Goal: Task Accomplishment & Management: Use online tool/utility

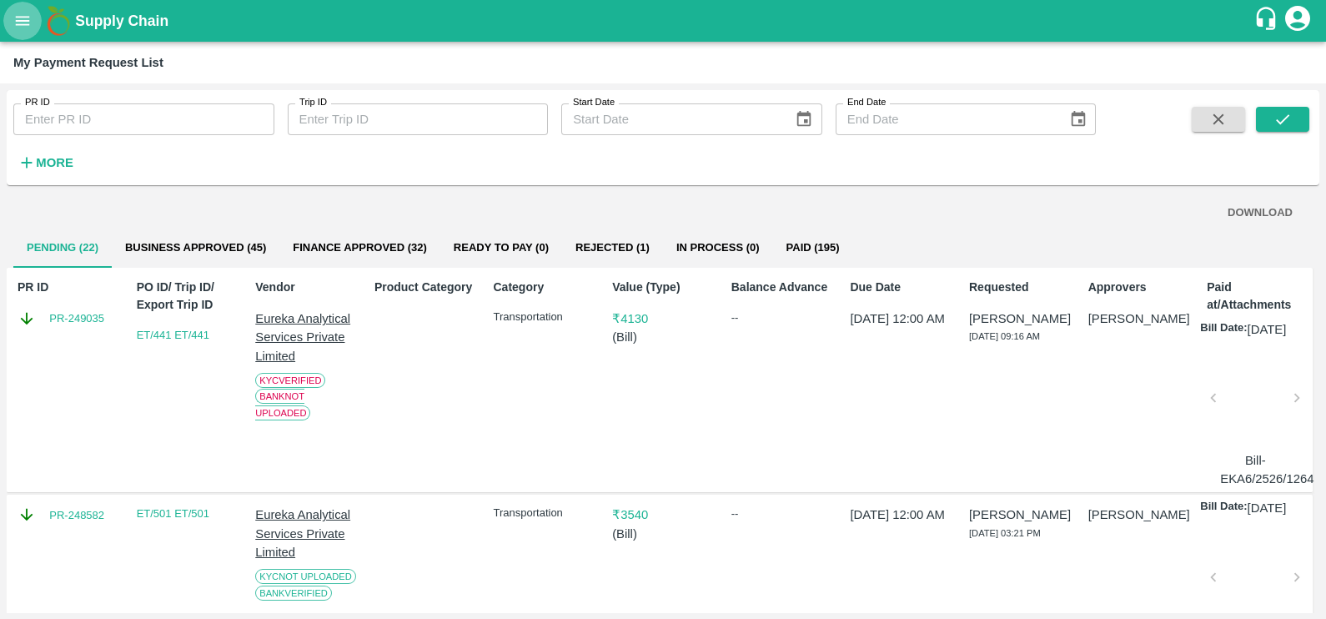
click at [27, 21] on icon "open drawer" at bounding box center [23, 20] width 14 height 9
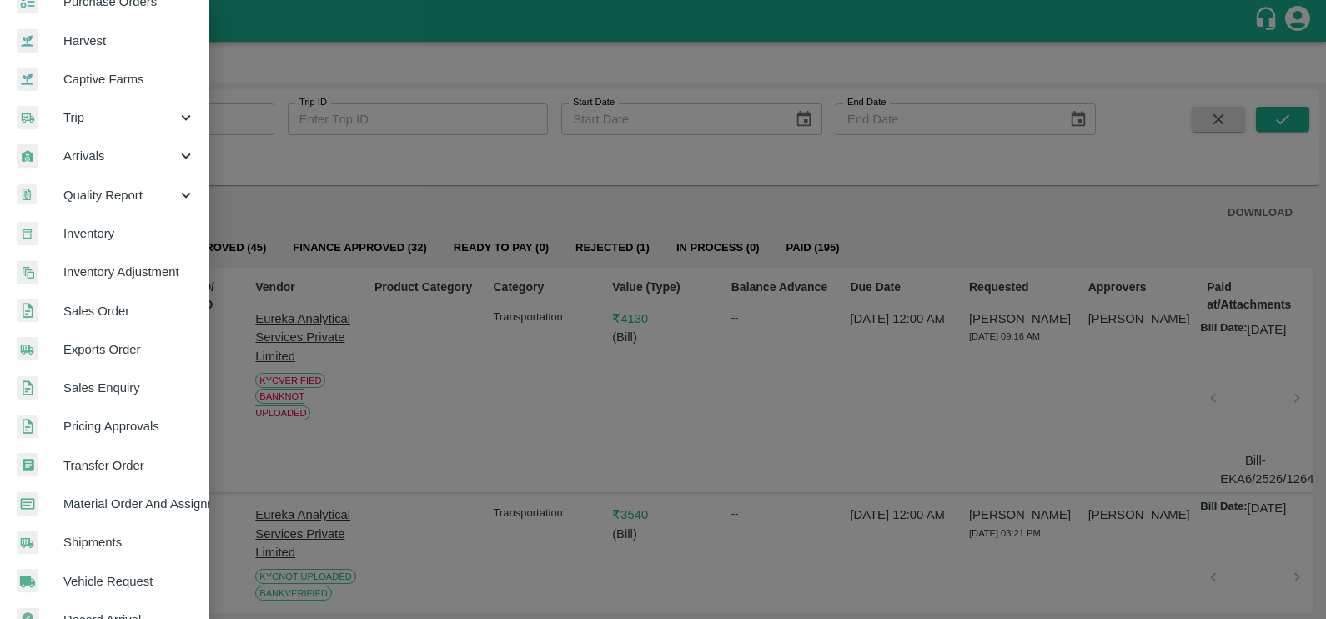
scroll to position [106, 0]
click at [106, 339] on span "Exports Order" at bounding box center [129, 348] width 132 height 18
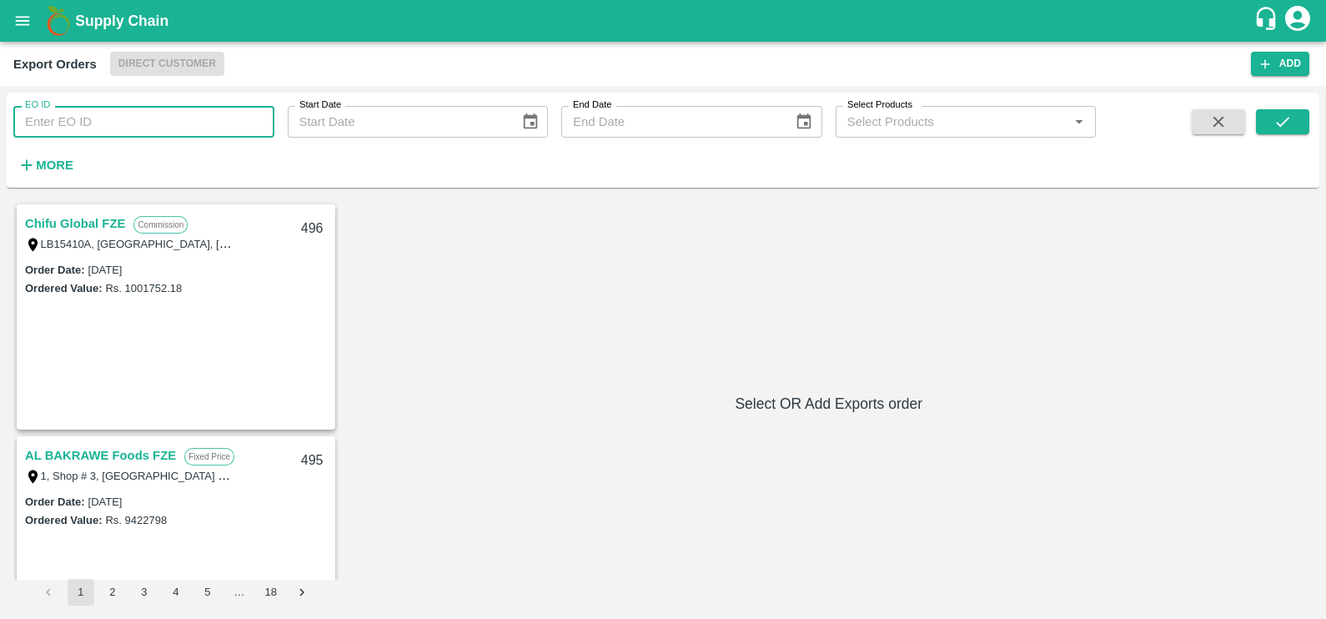
click at [73, 132] on input "EO ID" at bounding box center [143, 122] width 261 height 32
paste input "487"
type input "487"
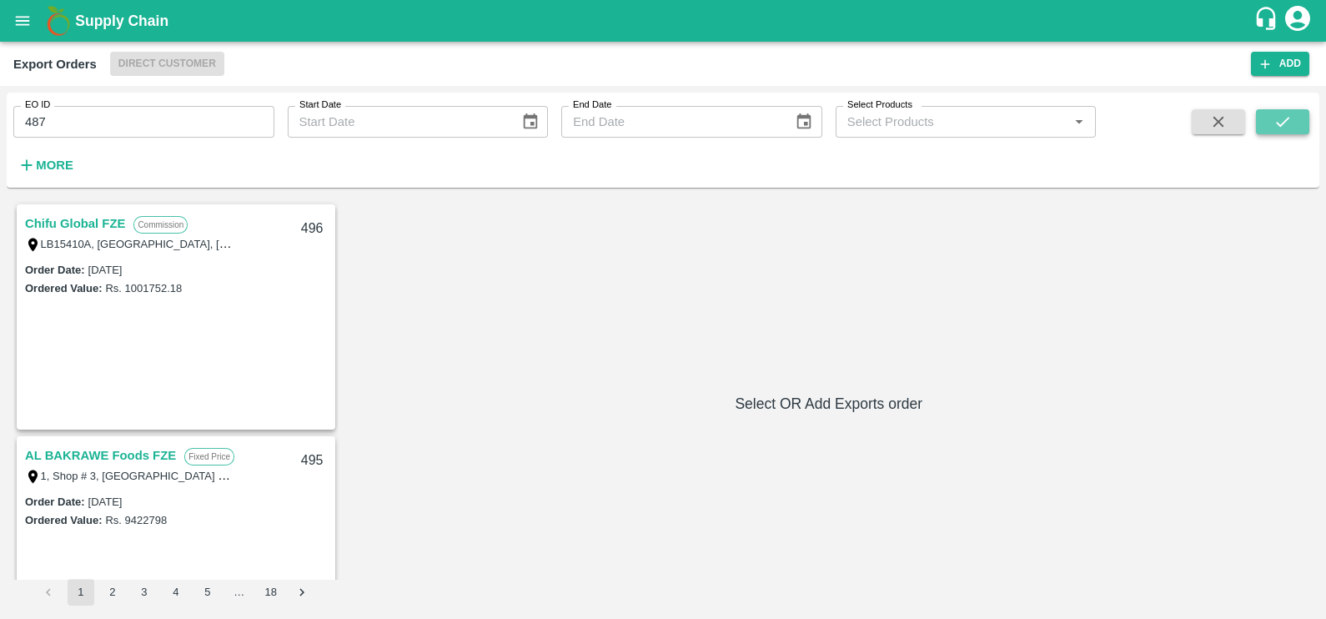
click at [1278, 124] on icon "submit" at bounding box center [1282, 122] width 13 height 10
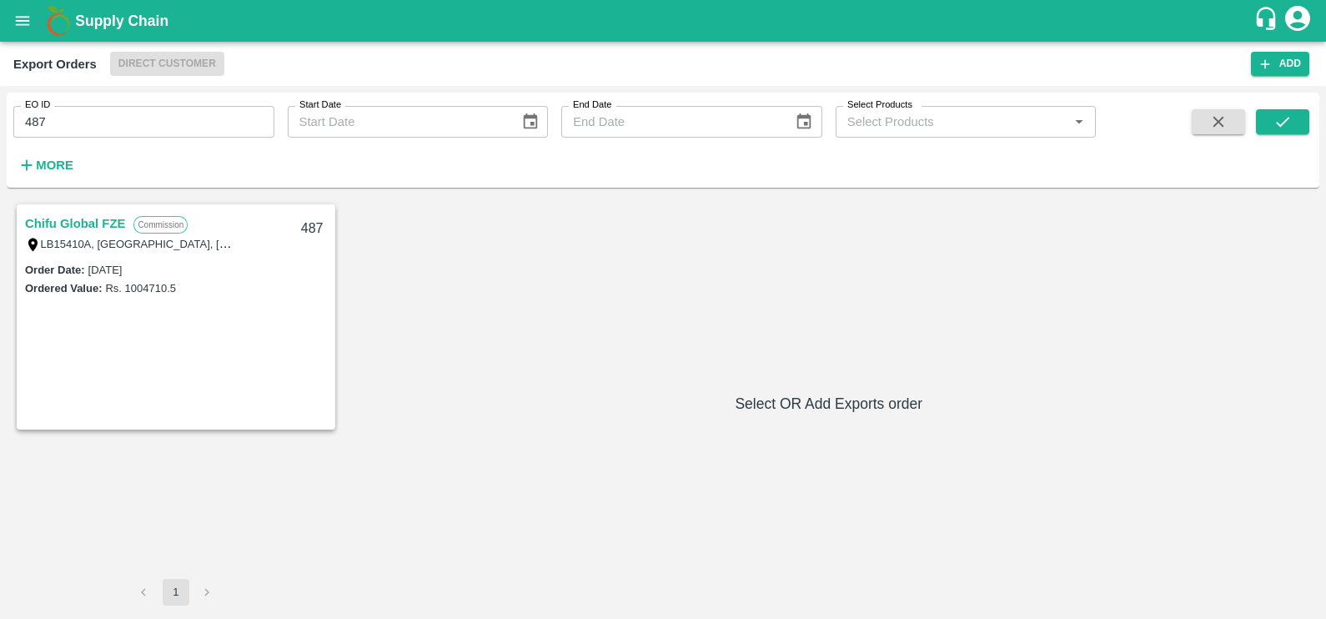
click at [92, 219] on link "Chifu Global FZE" at bounding box center [75, 224] width 100 height 22
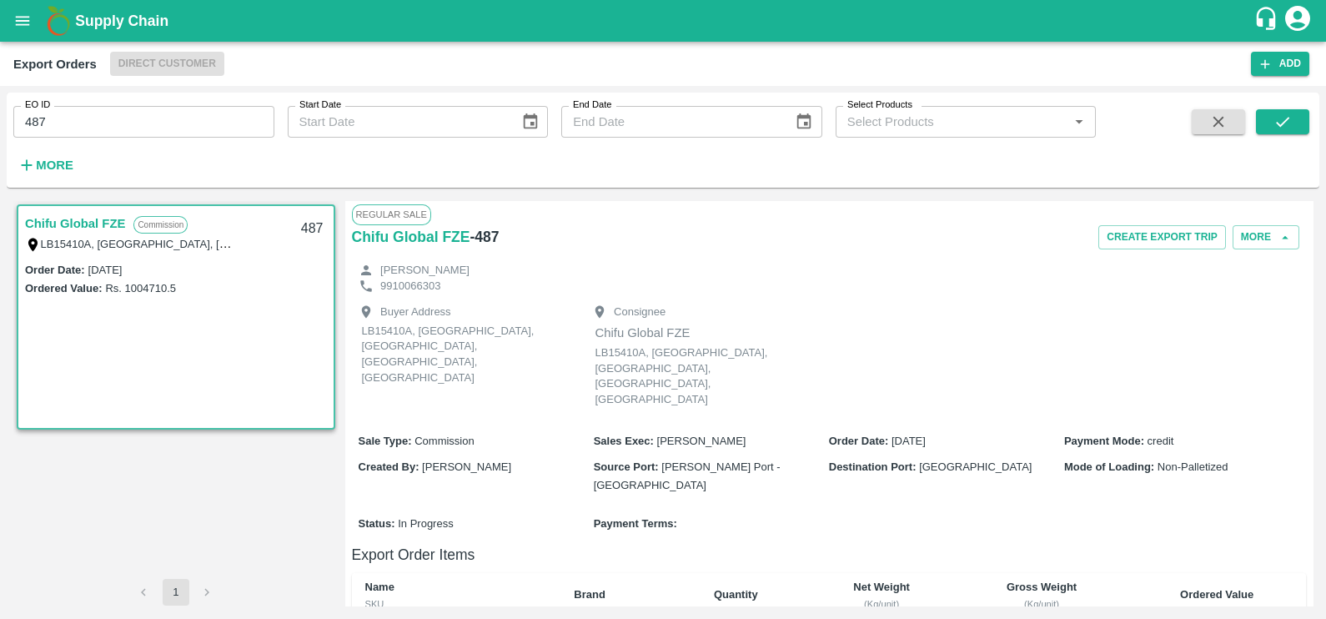
scroll to position [334, 0]
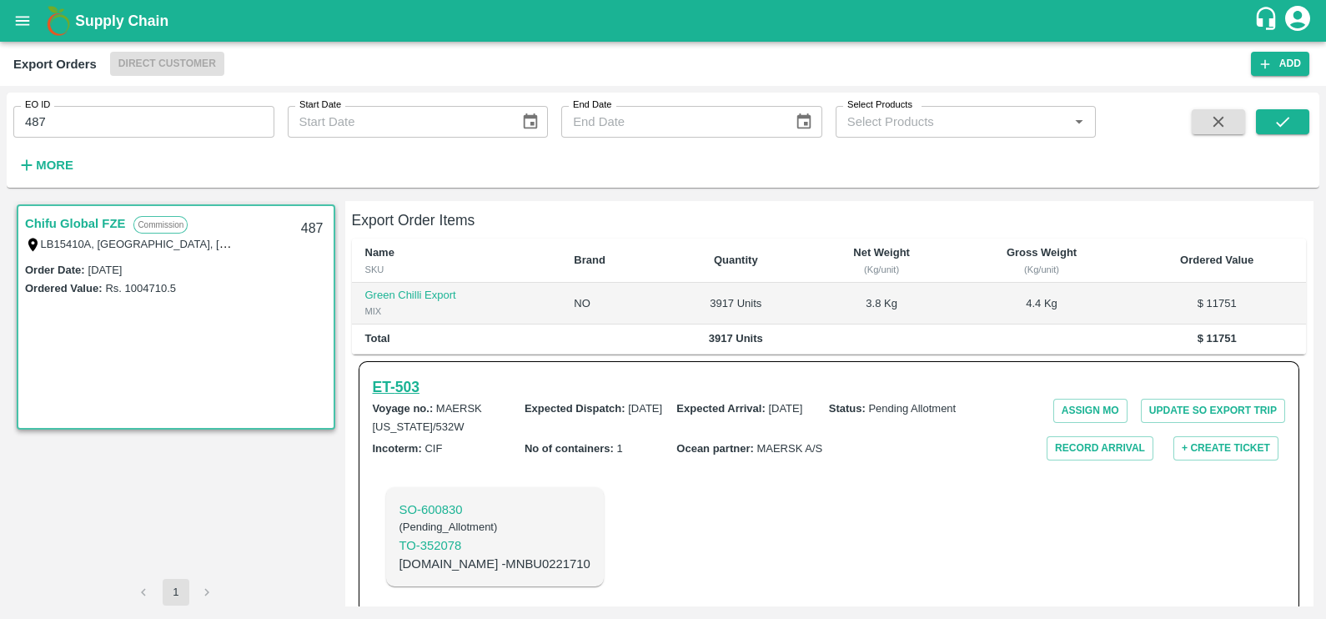
click at [390, 375] on h6 "ET- 503" at bounding box center [396, 386] width 47 height 23
click at [1054, 436] on button "Record Arrival" at bounding box center [1100, 448] width 107 height 24
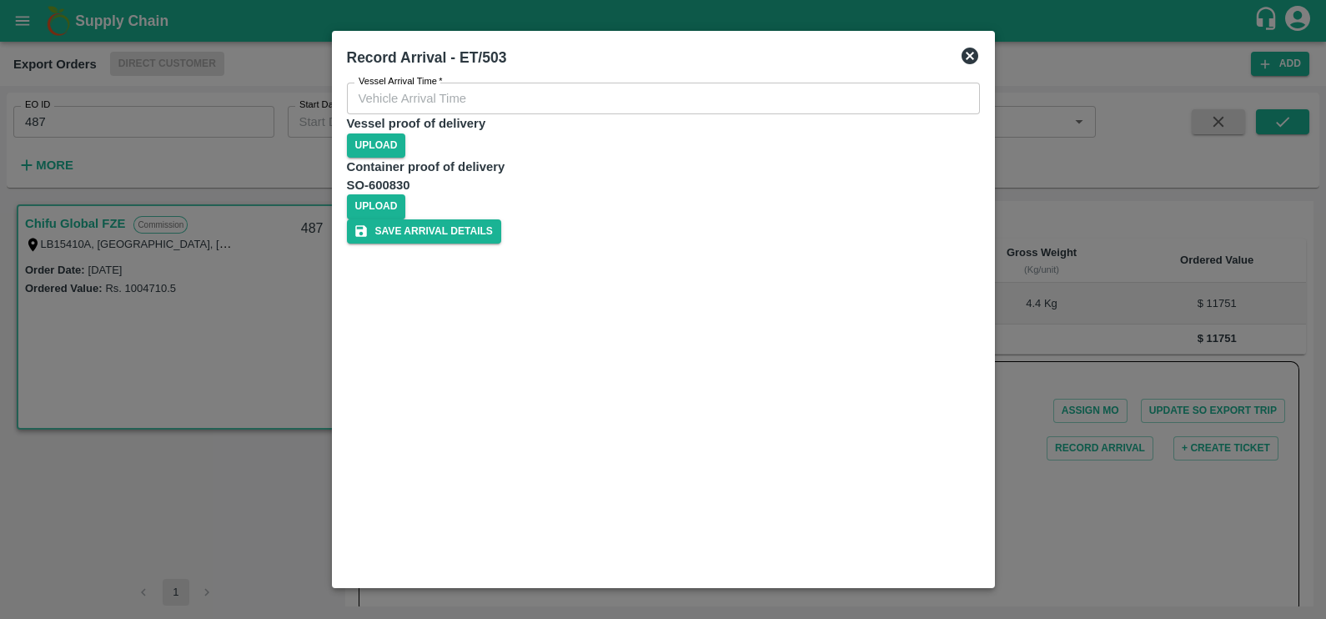
type input "DD/MM/YYYY hh:mm aa"
click at [429, 114] on input "DD/MM/YYYY hh:mm aa" at bounding box center [657, 99] width 621 height 32
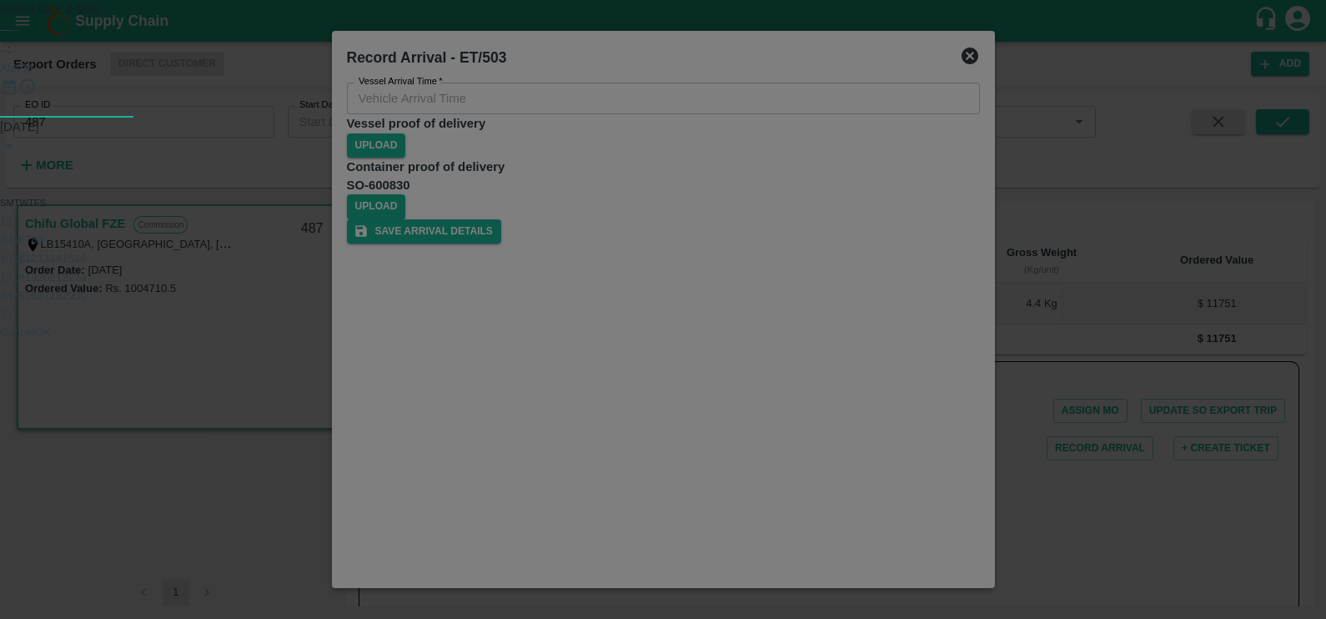
click at [25, 264] on button "11" at bounding box center [19, 258] width 13 height 13
click at [17, 77] on span "AM" at bounding box center [8, 68] width 17 height 17
click at [710, 118] on div at bounding box center [663, 118] width 1326 height 0
click at [51, 263] on button "OK" at bounding box center [43, 256] width 16 height 13
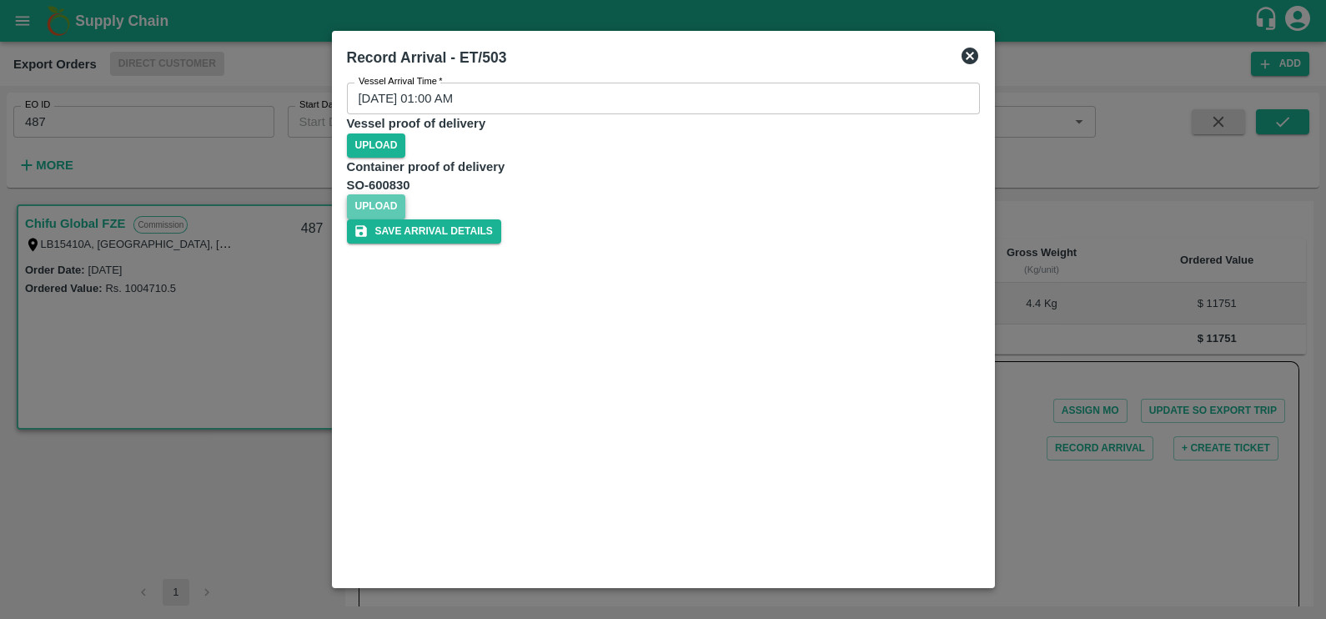
click at [406, 218] on span "Upload" at bounding box center [376, 206] width 59 height 24
click at [0, 0] on input "Upload" at bounding box center [0, 0] width 0 height 0
click at [406, 218] on span "Upload" at bounding box center [376, 206] width 59 height 24
click at [0, 0] on input "Upload" at bounding box center [0, 0] width 0 height 0
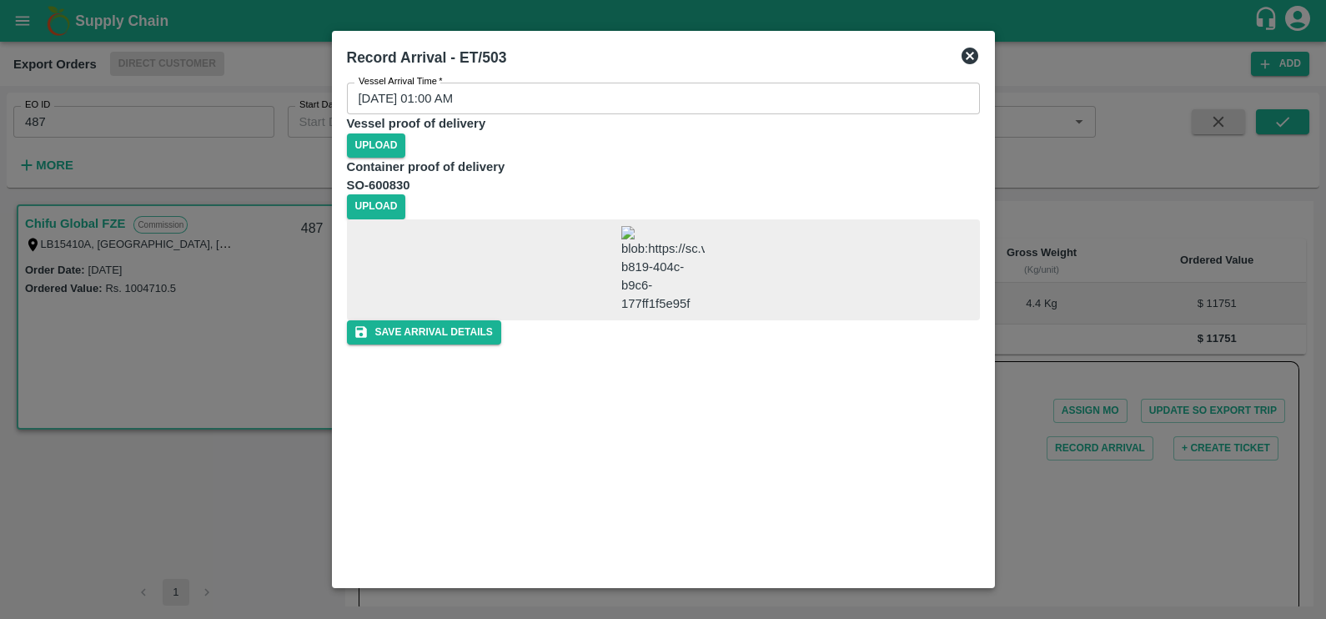
click at [621, 314] on img at bounding box center [662, 270] width 83 height 88
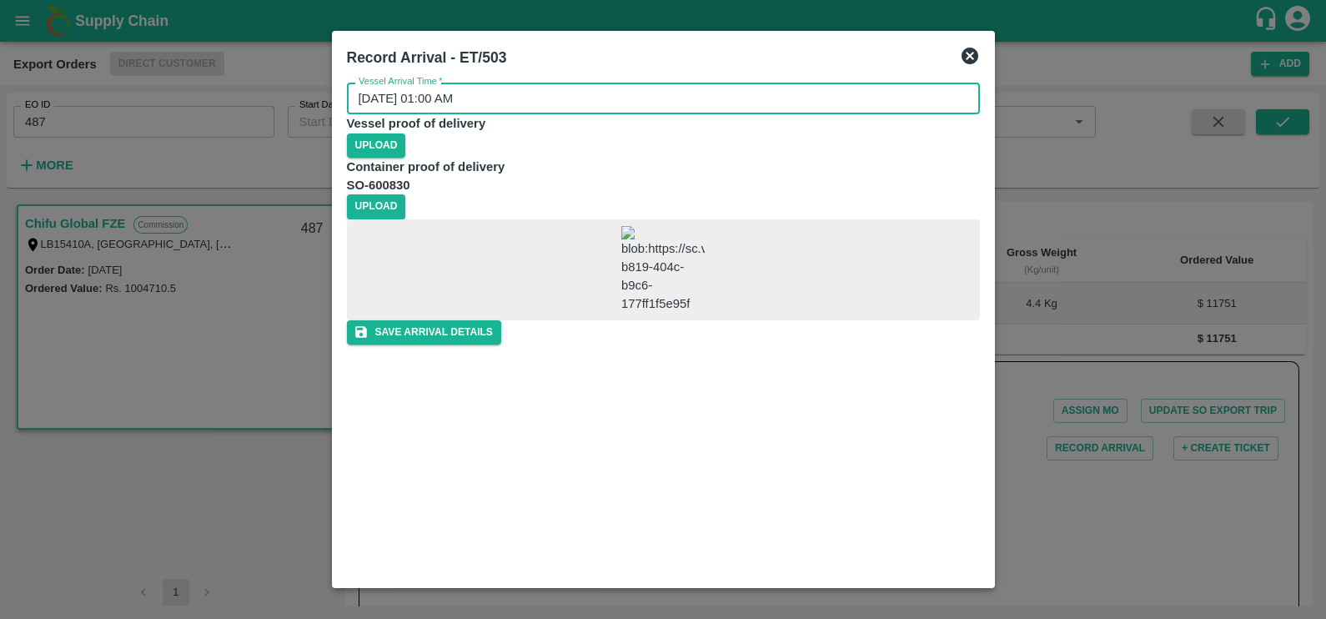
click at [434, 114] on input "[DATE] 01:00 AM" at bounding box center [657, 99] width 621 height 32
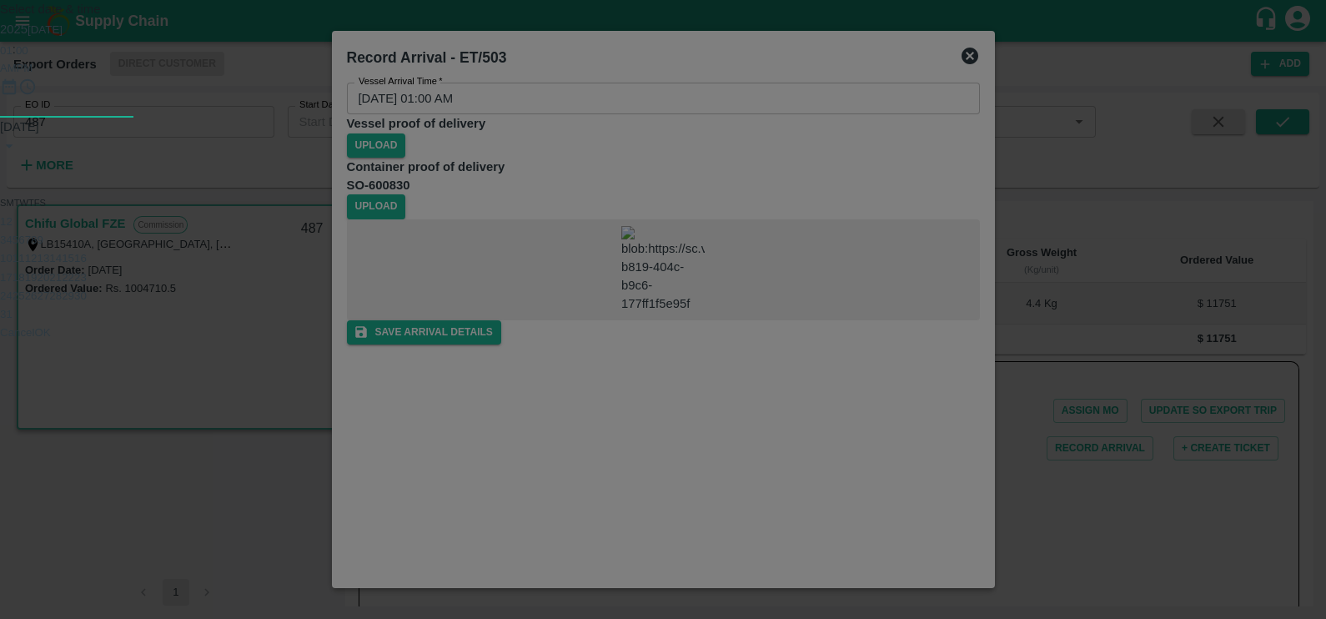
click at [13, 57] on span "01" at bounding box center [6, 50] width 13 height 13
click at [725, 118] on div at bounding box center [663, 118] width 1326 height 0
click at [611, 118] on div at bounding box center [663, 118] width 1326 height 0
click at [17, 77] on span "AM" at bounding box center [8, 68] width 17 height 17
type input "[DATE] 02:57 AM"
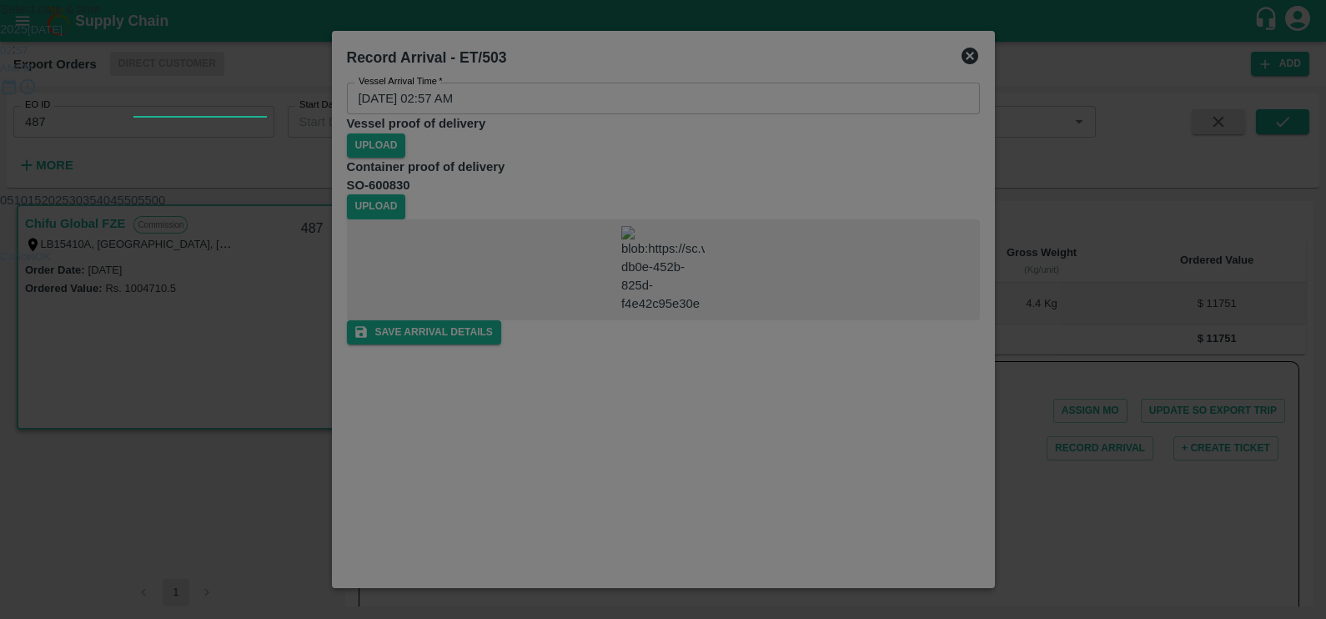
click at [637, 118] on div at bounding box center [663, 118] width 1326 height 0
click at [51, 263] on button "OK" at bounding box center [43, 256] width 16 height 13
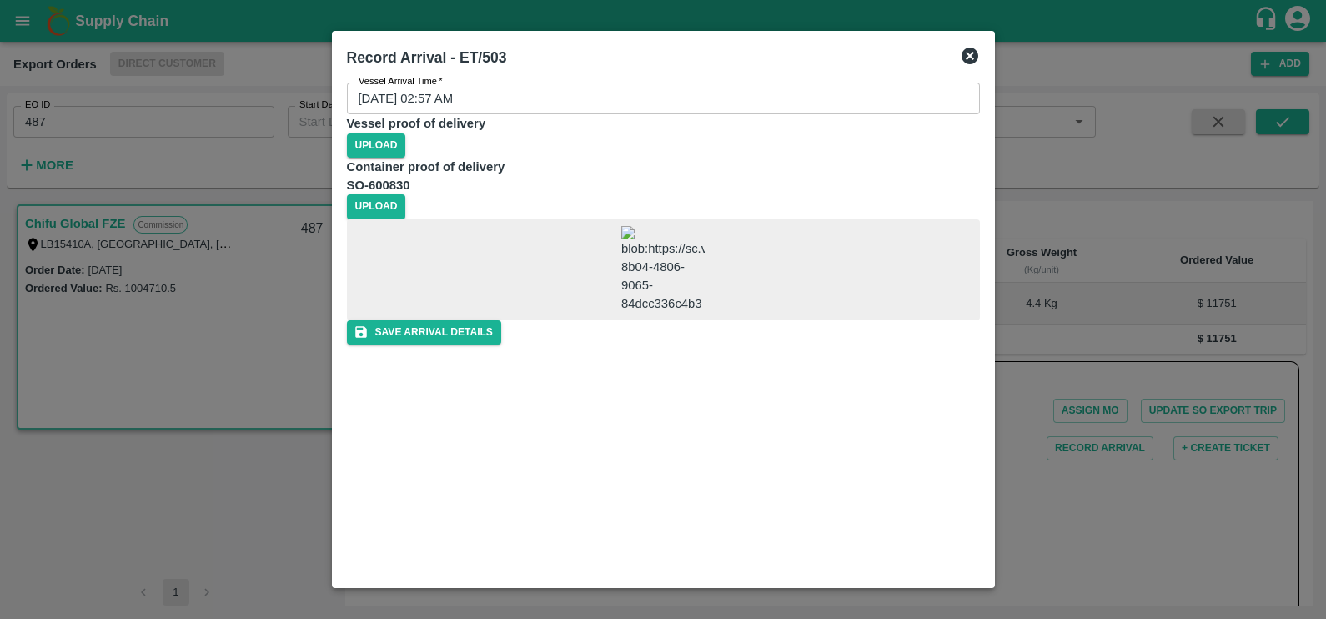
click at [621, 314] on img at bounding box center [662, 270] width 83 height 88
click at [367, 338] on icon "submit" at bounding box center [361, 332] width 12 height 12
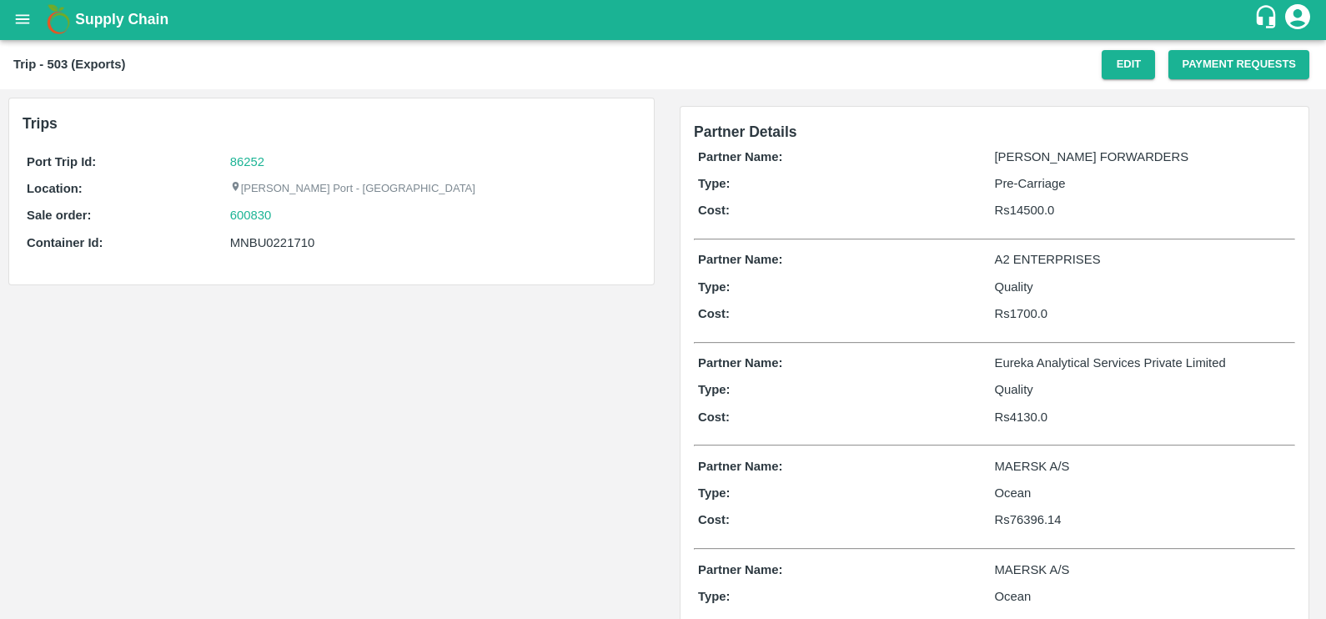
scroll to position [3, 0]
